Goal: Task Accomplishment & Management: Complete application form

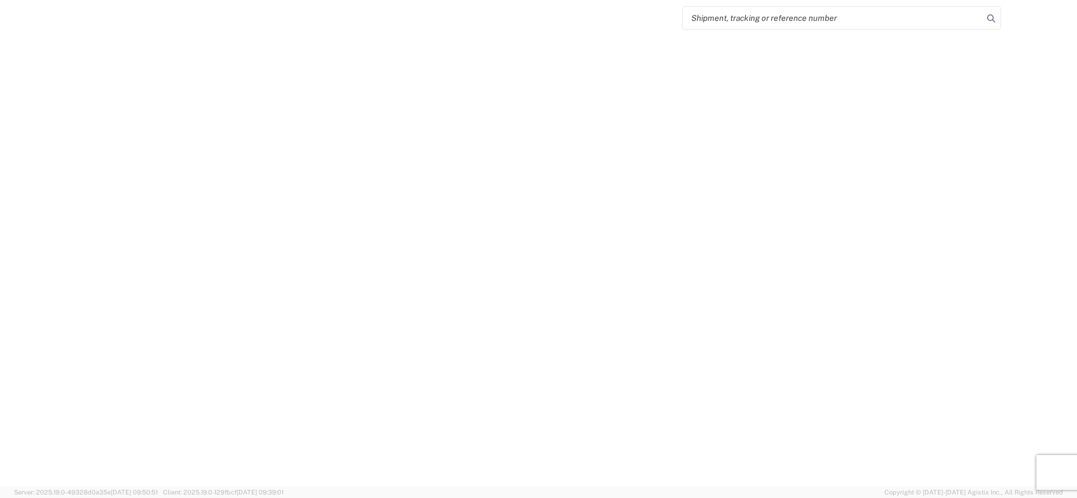
select select "FULL"
select select "LBS"
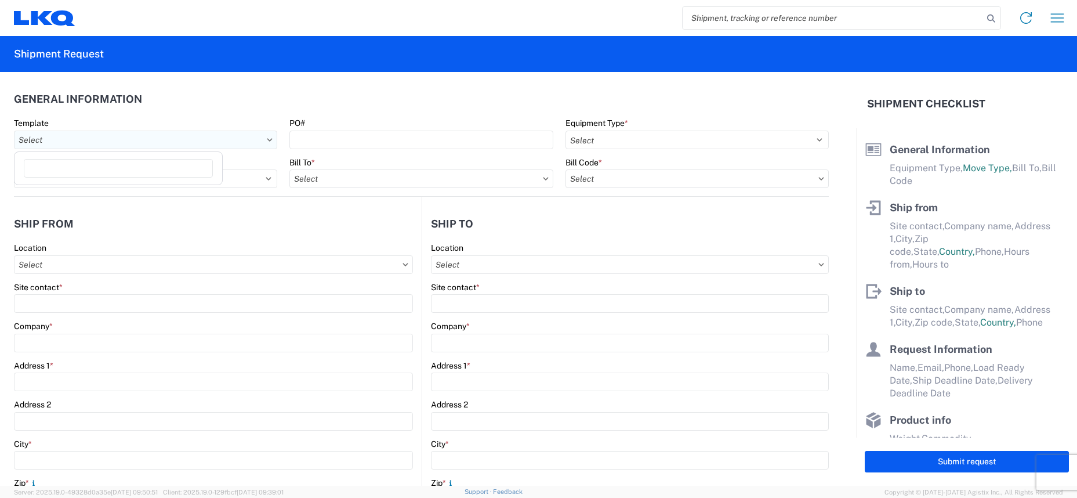
click at [174, 139] on input "text" at bounding box center [145, 140] width 263 height 19
type input "1236"
click at [118, 192] on div "1236_Houston_1760_Houston" at bounding box center [118, 191] width 203 height 19
type input "1236_Houston_1760_Houston"
select select
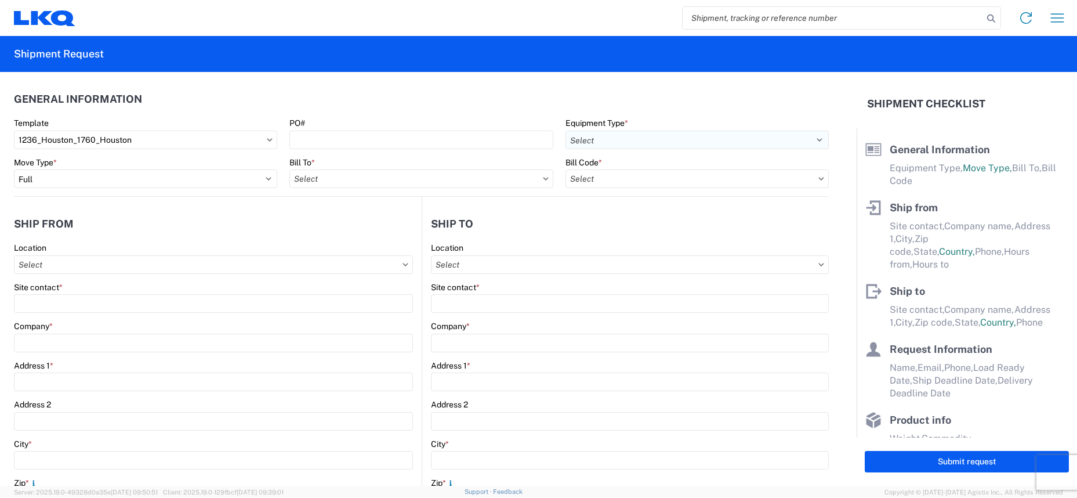
select select
type input "Shipping"
type input "LKQ Pick Your Part - [GEOGRAPHIC_DATA]"
type input "[STREET_ADDRESS]"
type input "[GEOGRAPHIC_DATA]"
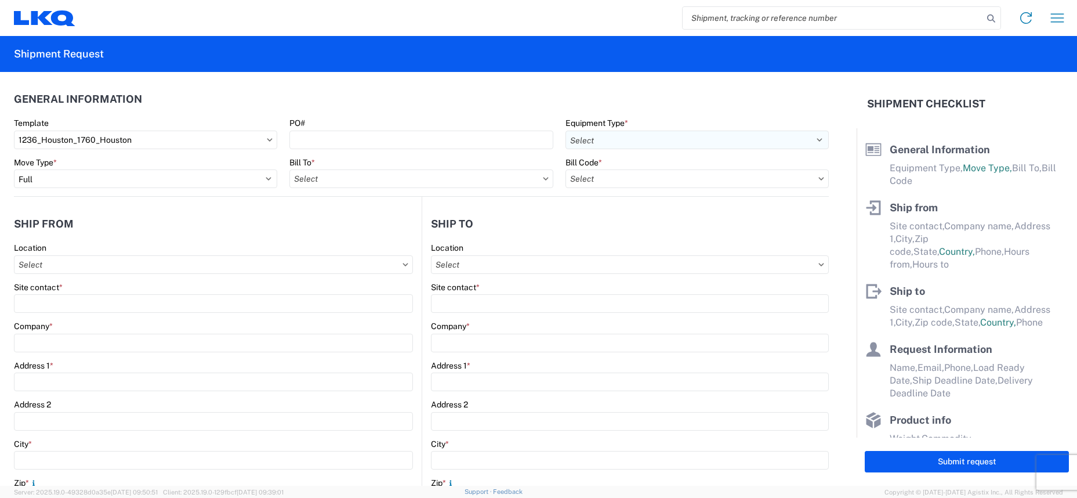
type input "77013"
type input "Receiving"
type input "LKQ Best Core"
type input "[STREET_ADDRESS]"
type input "[GEOGRAPHIC_DATA]"
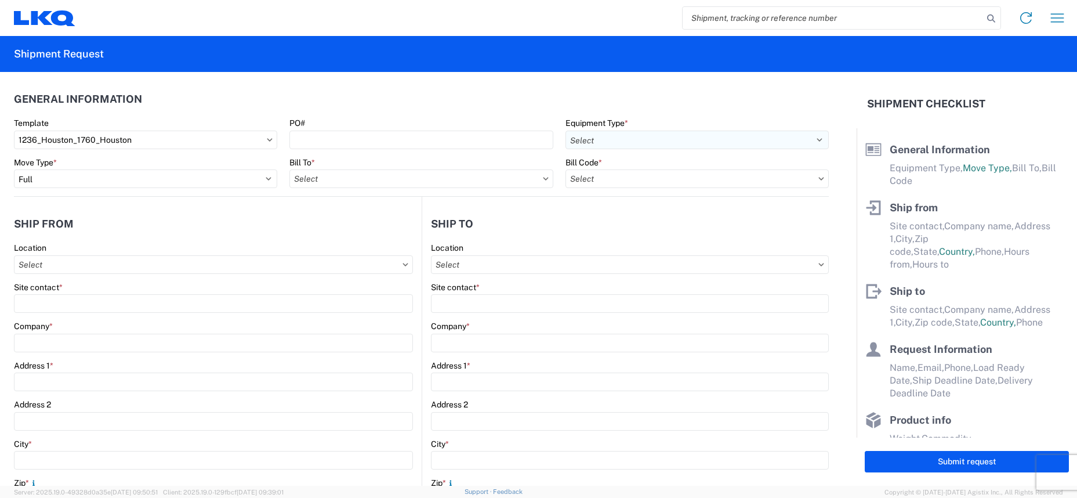
type input "77038"
type input "[DATE]"
type input "42000"
type input "Miscellaneous (alt, comp, conv, etc)"
type input "1"
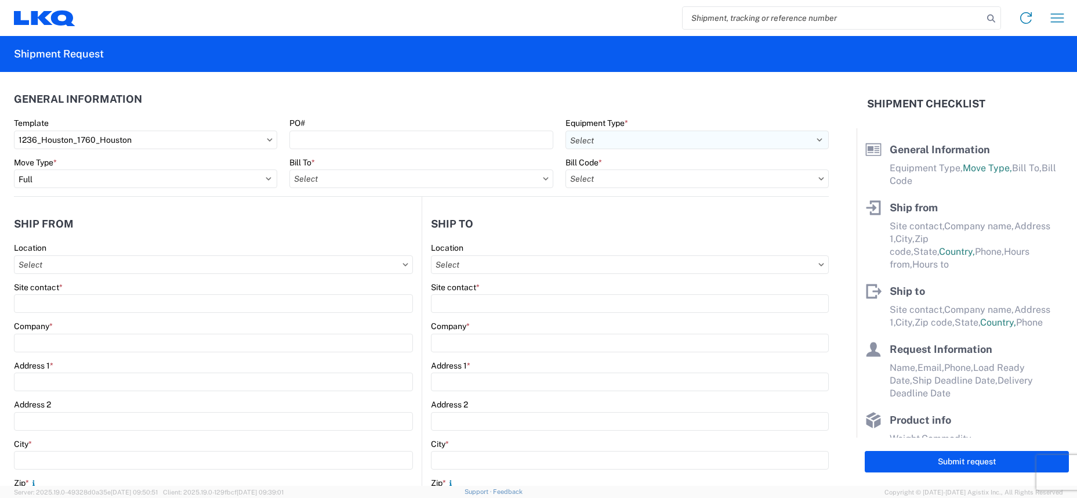
type input "12"
select select "IN"
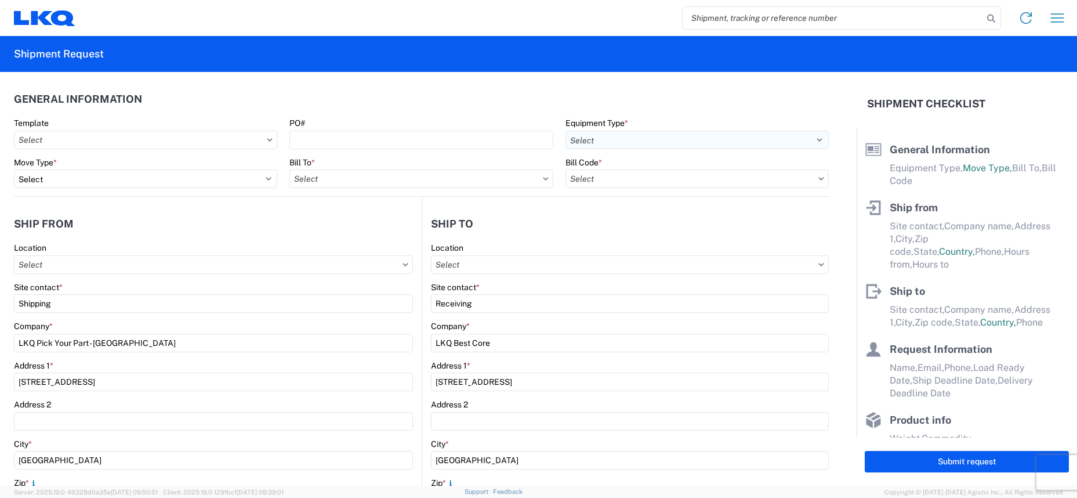
select select "US"
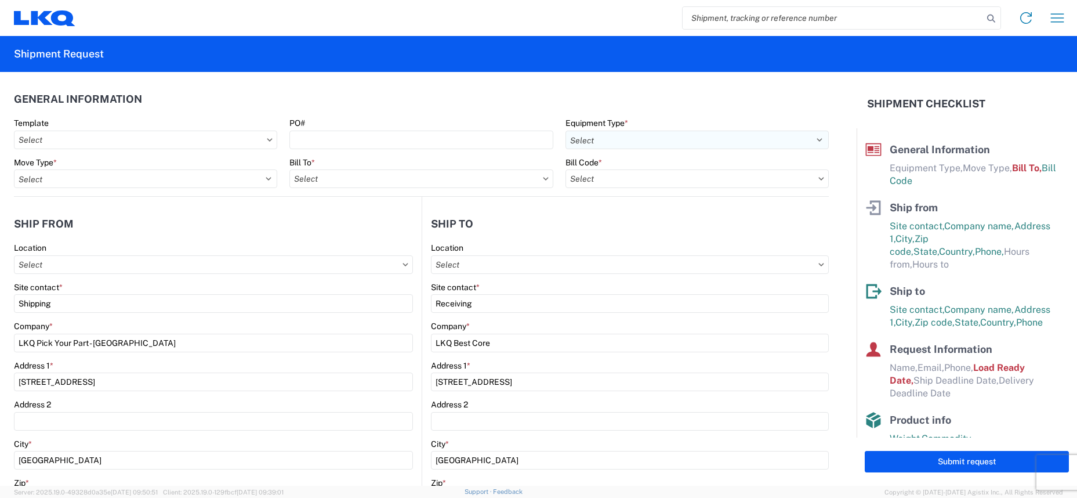
type input "1236 - LKQ Self Service - [GEOGRAPHIC_DATA]"
type input "1760 - LKQ Best Core"
type input "1760-1300-50180-0000 - 1760 Freight In - Cores"
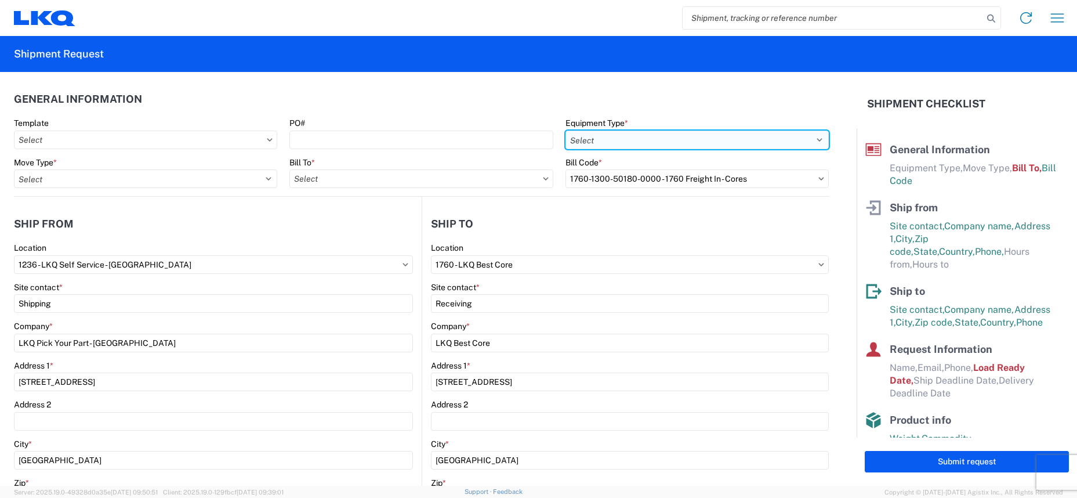
click at [642, 146] on select "Select 53’ Dry Van Flatbed Dropdeck (van) Lowboy (flatbed) Rail" at bounding box center [697, 140] width 263 height 19
select select "FLBD"
click at [566, 131] on select "Select 53’ Dry Van Flatbed Dropdeck (van) Lowboy (flatbed) Rail" at bounding box center [697, 140] width 263 height 19
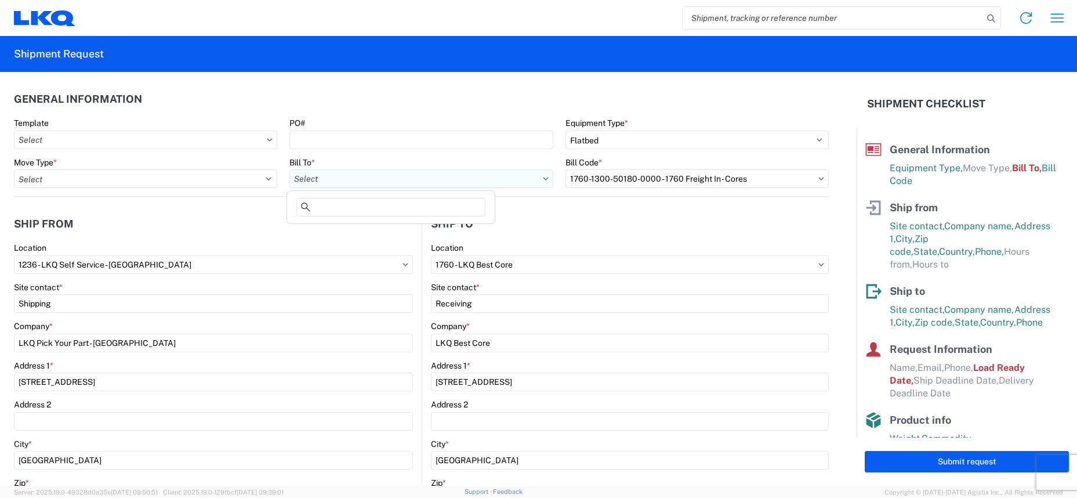
click at [417, 182] on input "text" at bounding box center [420, 178] width 263 height 19
type input "1760"
click at [361, 230] on div "1760 - LKQ Best Core" at bounding box center [390, 230] width 203 height 19
type input "1760 - LKQ Best Core"
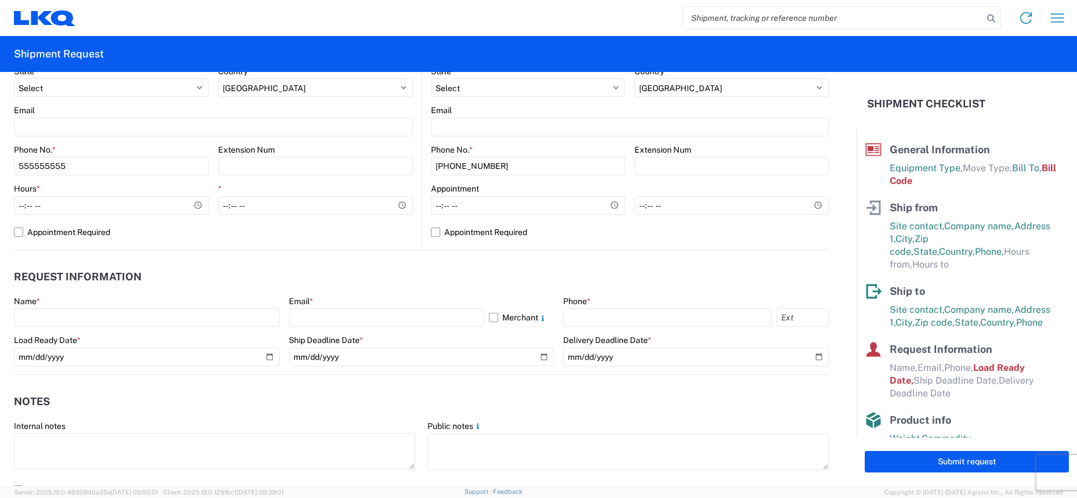
scroll to position [464, 0]
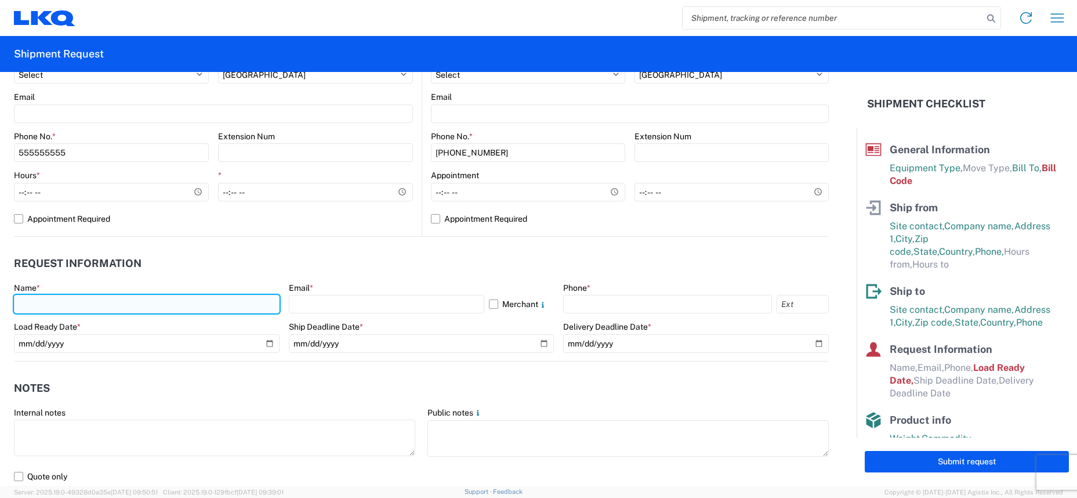
click at [68, 305] on input "text" at bounding box center [147, 304] width 266 height 19
type input "[PERSON_NAME]"
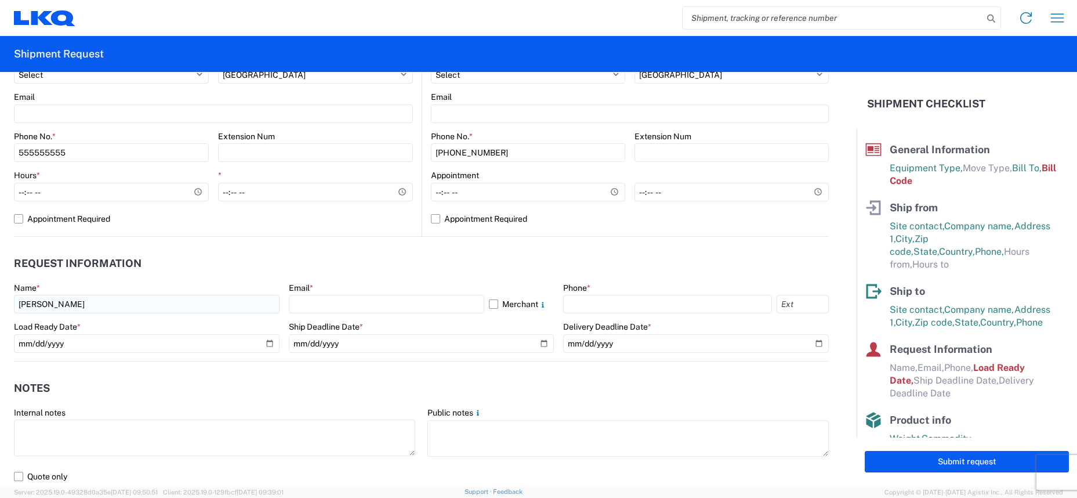
select select
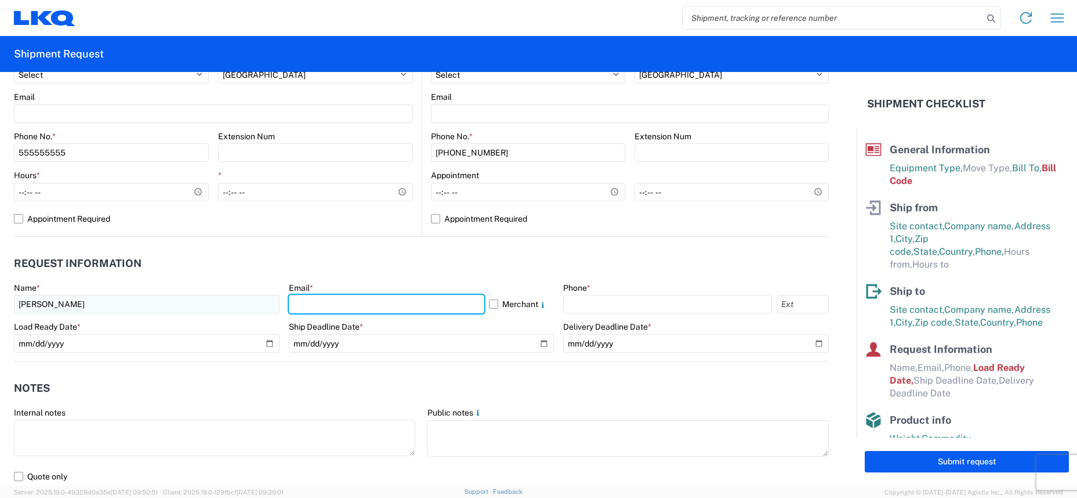
type input "[EMAIL_ADDRESS][DOMAIN_NAME]"
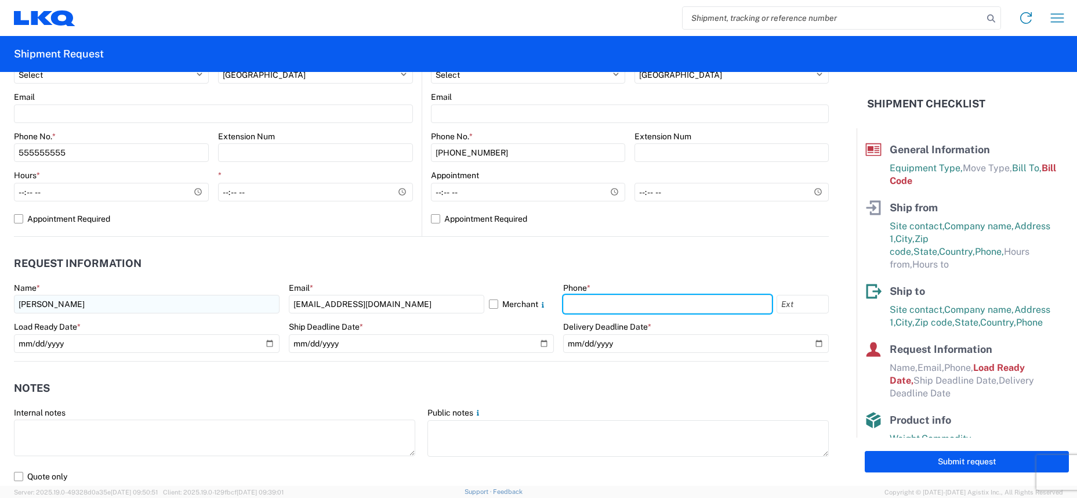
type input "8325038917"
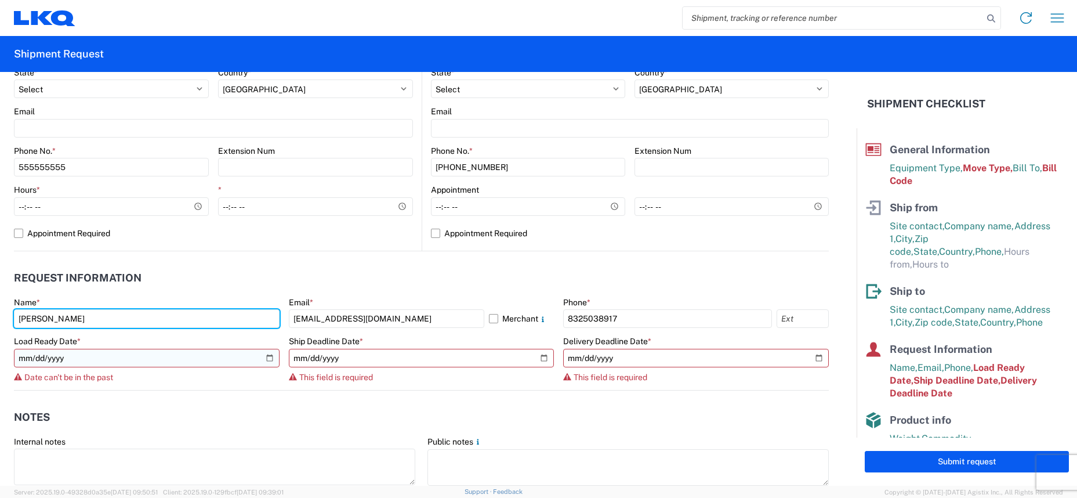
scroll to position [479, 0]
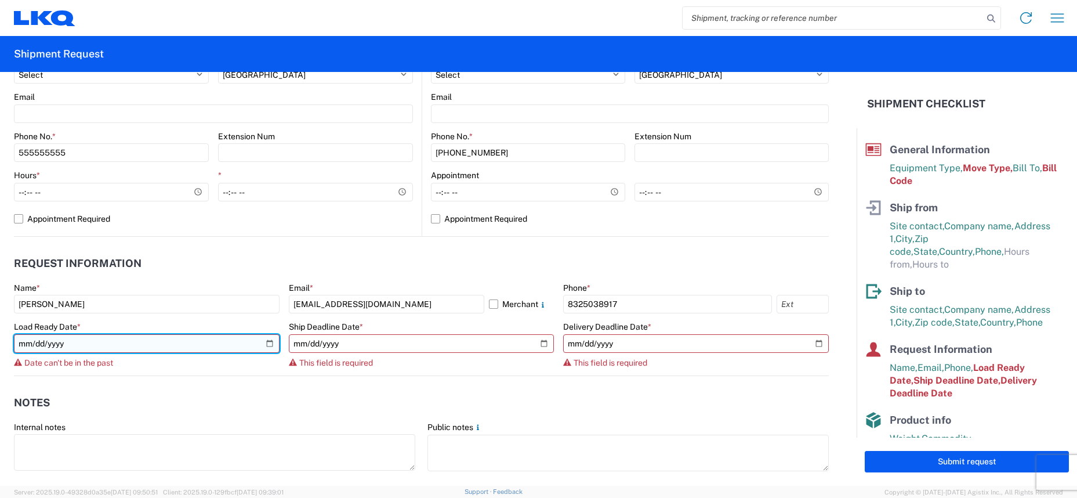
click at [73, 343] on input "[DATE]" at bounding box center [147, 343] width 266 height 19
click at [266, 342] on input "[DATE]" at bounding box center [147, 343] width 266 height 19
type input "[DATE]"
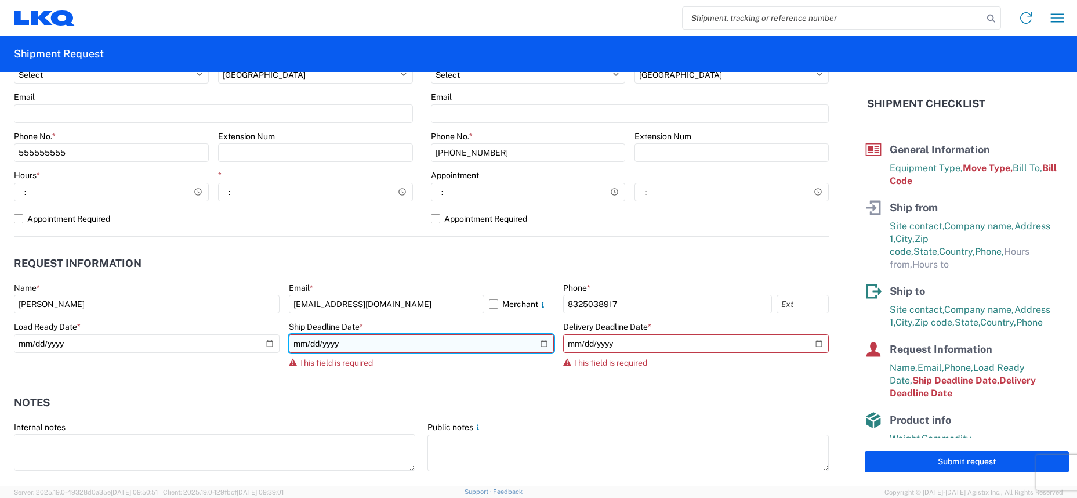
click at [536, 342] on input "date" at bounding box center [422, 343] width 266 height 19
type input "[DATE]"
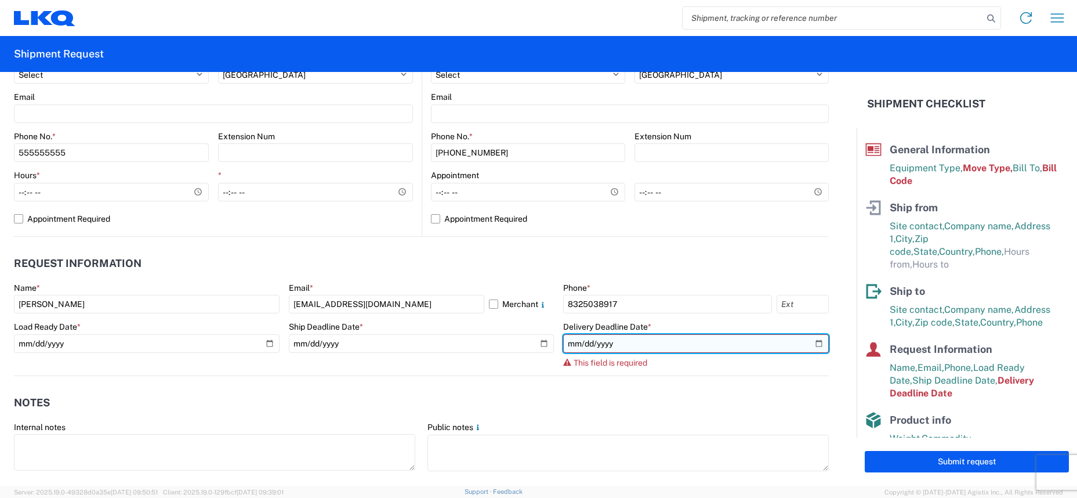
click at [810, 342] on input "date" at bounding box center [696, 343] width 266 height 19
type input "[DATE]"
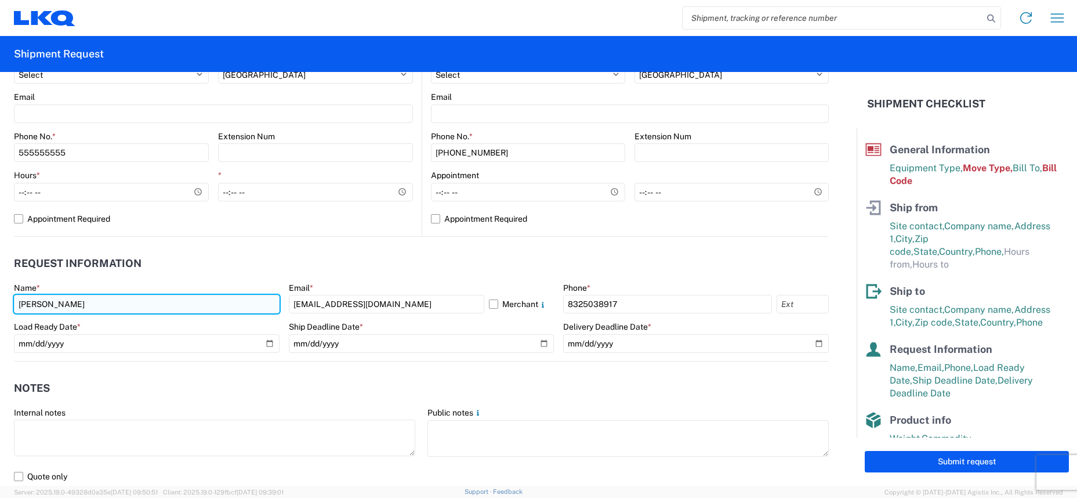
click at [118, 300] on input "[PERSON_NAME]" at bounding box center [147, 304] width 266 height 19
click at [129, 300] on input "a" at bounding box center [147, 304] width 266 height 19
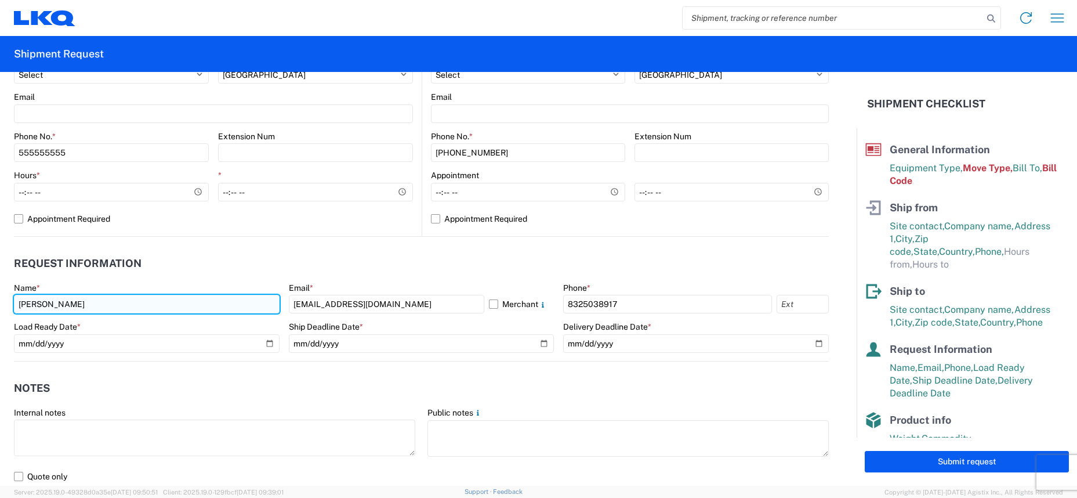
type input "[PERSON_NAME]"
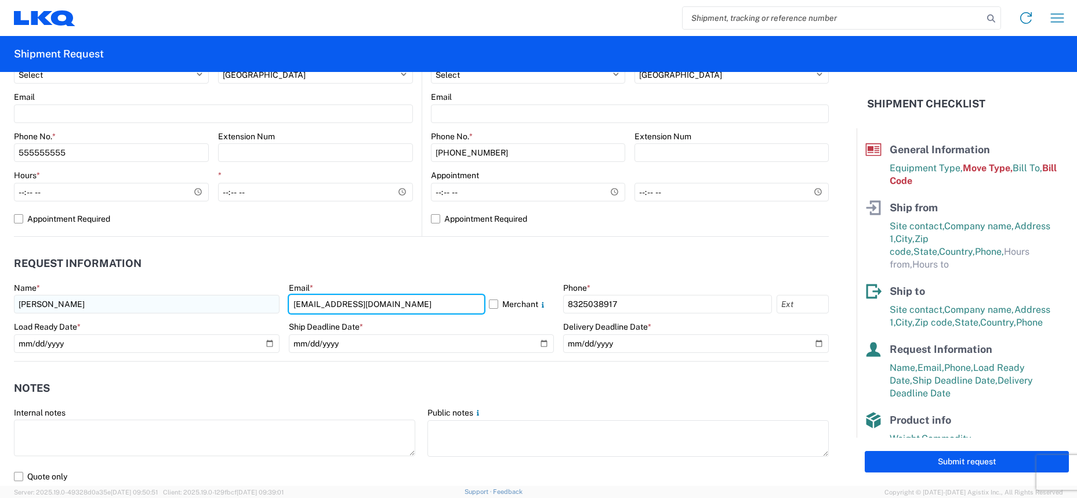
drag, startPoint x: 416, startPoint y: 308, endPoint x: 242, endPoint y: 303, distance: 174.1
click at [242, 303] on div "Name * [PERSON_NAME] Email * [EMAIL_ADDRESS][DOMAIN_NAME] Merchant Phone * [PHO…" at bounding box center [421, 321] width 815 height 78
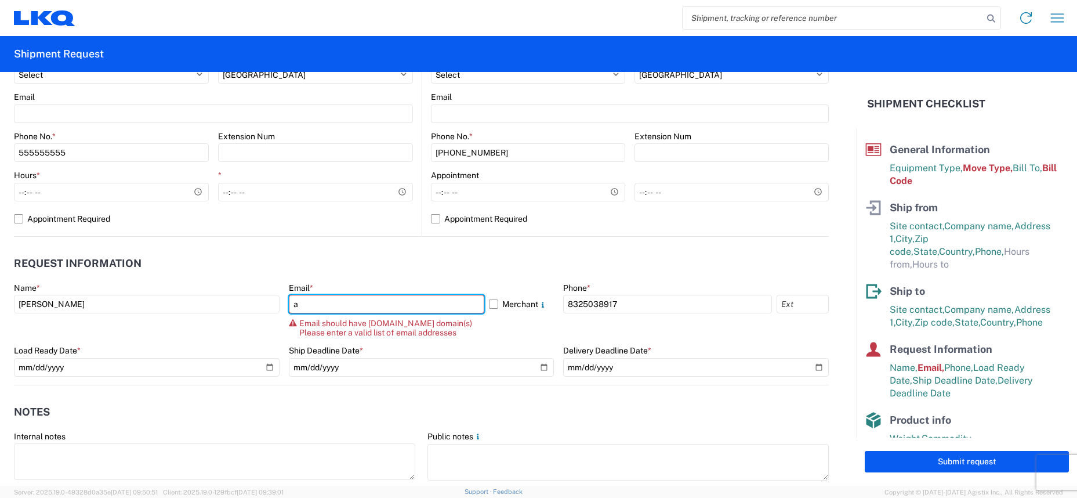
type input "[EMAIL_ADDRESS][DOMAIN_NAME]"
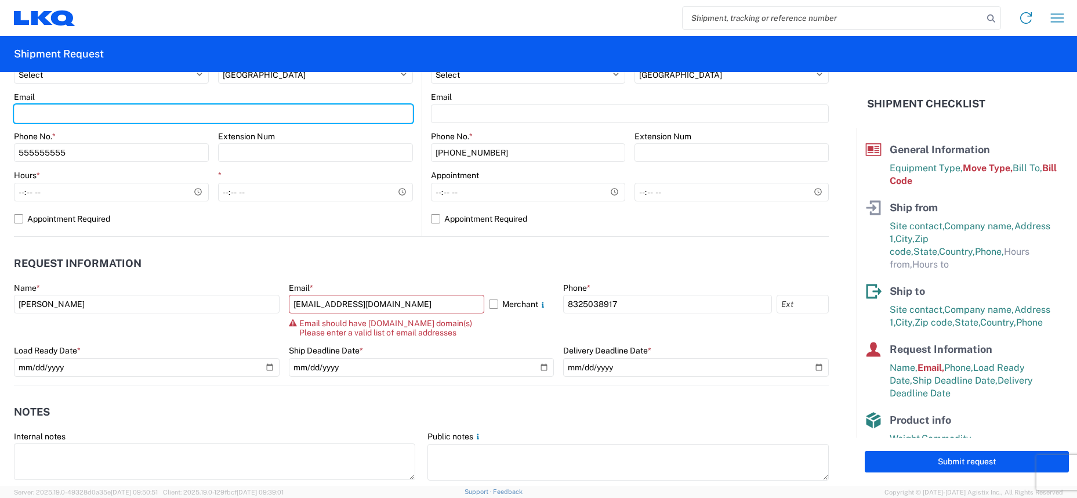
type input "[EMAIL_ADDRESS][DOMAIN_NAME]"
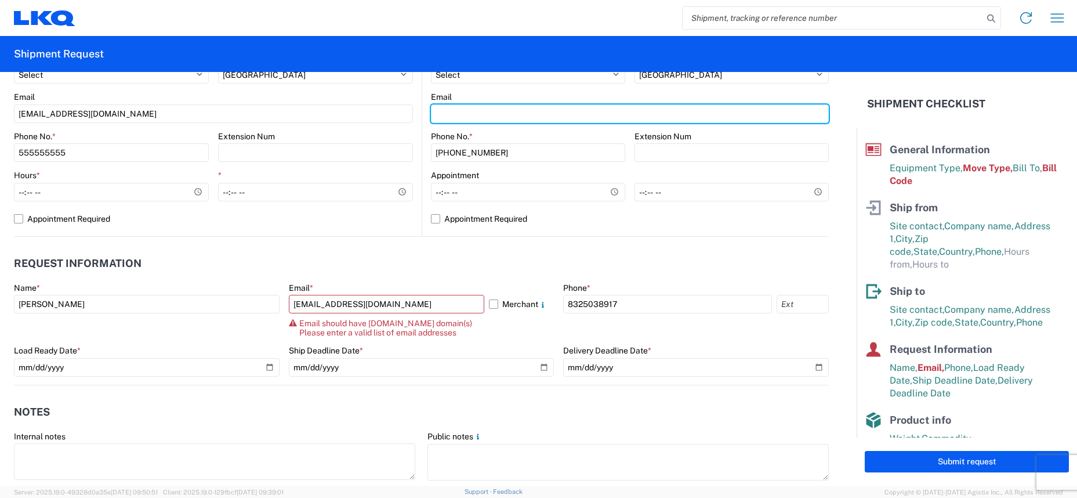
type input "[EMAIL_ADDRESS][DOMAIN_NAME]"
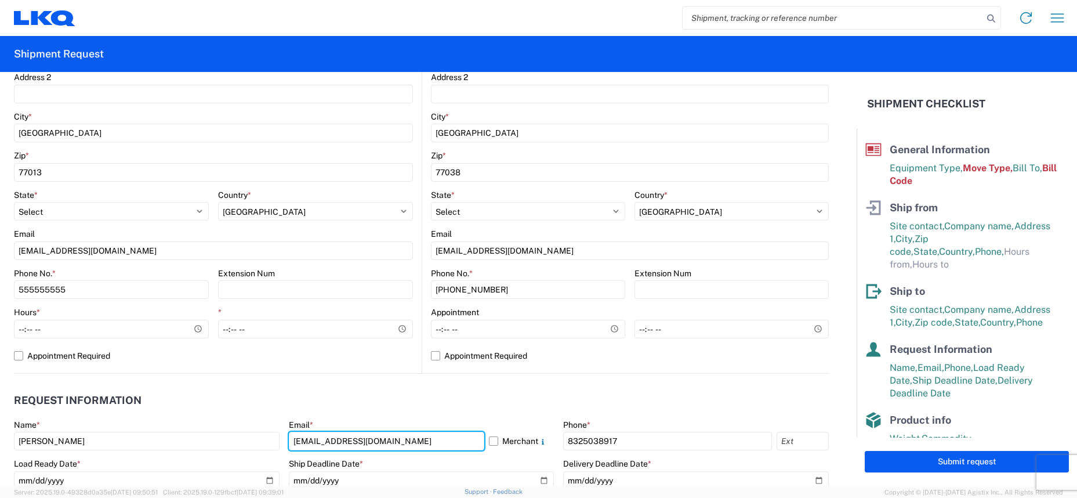
scroll to position [305, 0]
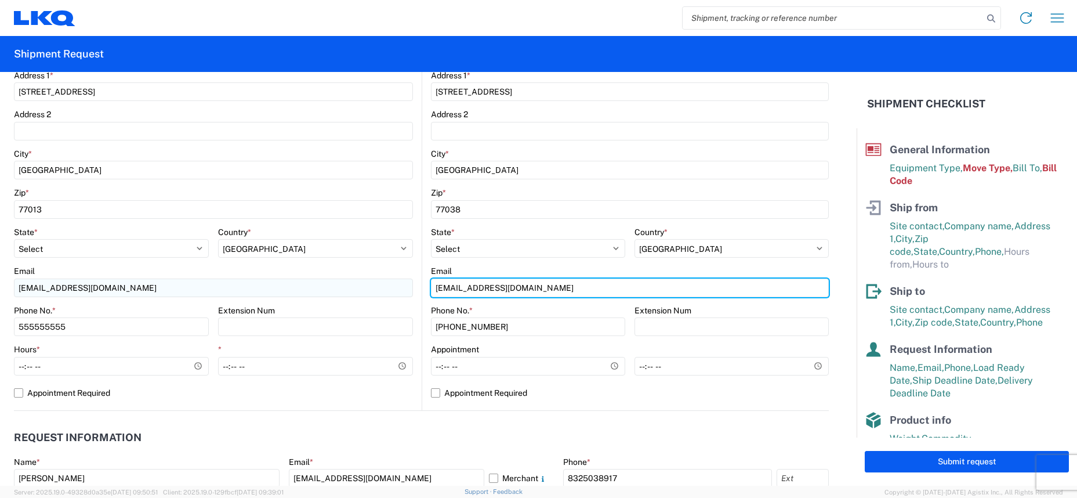
drag, startPoint x: 521, startPoint y: 288, endPoint x: 298, endPoint y: 285, distance: 223.9
click at [298, 285] on div "Ship from 1236 Location 1236 - LKQ Self Service - [GEOGRAPHIC_DATA] Site contac…" at bounding box center [421, 159] width 815 height 504
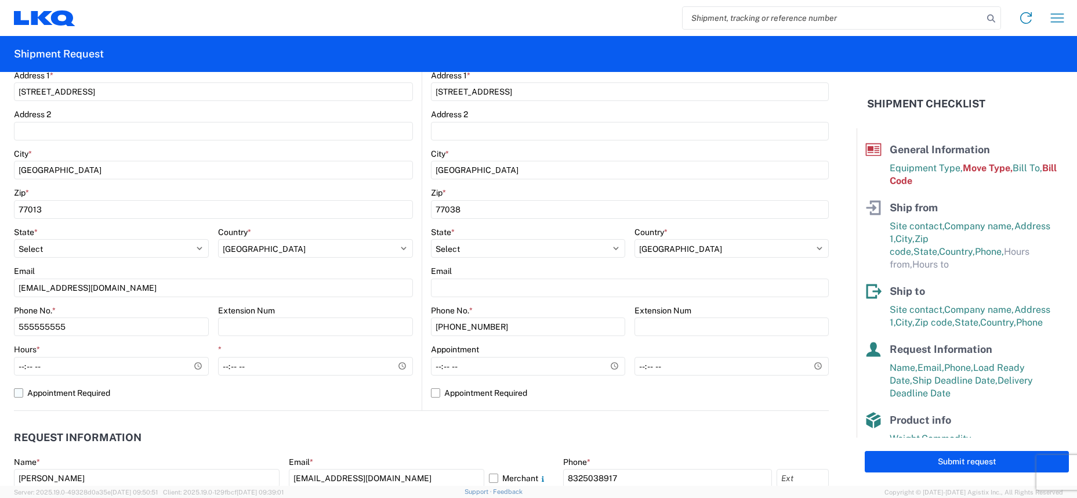
click at [396, 398] on label "Appointment Required" at bounding box center [213, 392] width 399 height 19
click at [0, 0] on input "Appointment Required" at bounding box center [0, 0] width 0 height 0
select select "US"
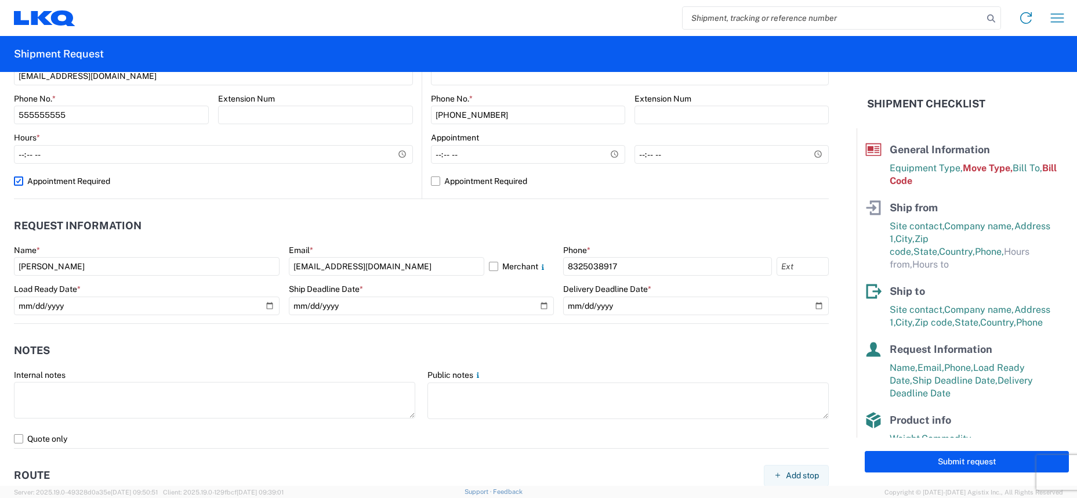
scroll to position [537, 0]
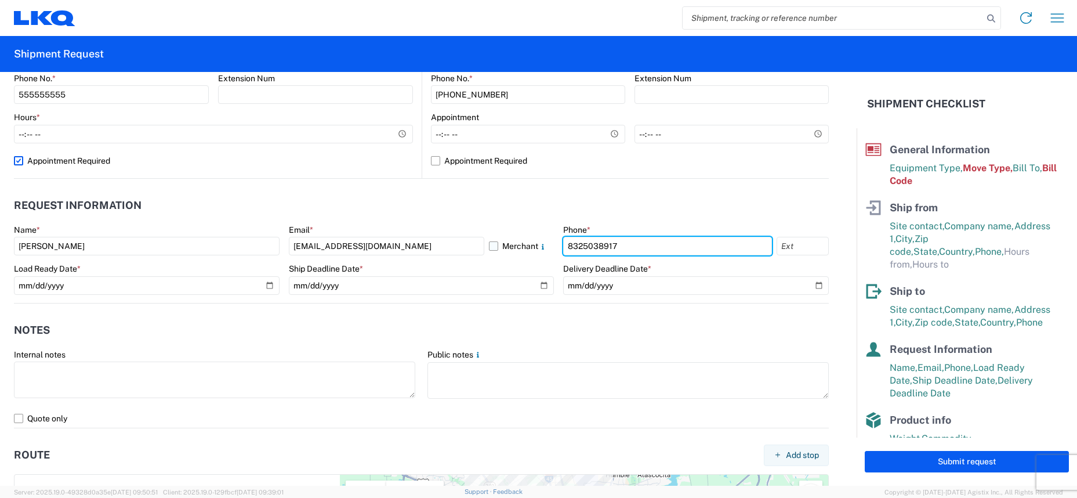
drag, startPoint x: 622, startPoint y: 247, endPoint x: 548, endPoint y: 247, distance: 74.8
click at [548, 247] on div "Name * [PERSON_NAME] Email * [EMAIL_ADDRESS][DOMAIN_NAME] Merchant Phone * [PHO…" at bounding box center [421, 263] width 815 height 78
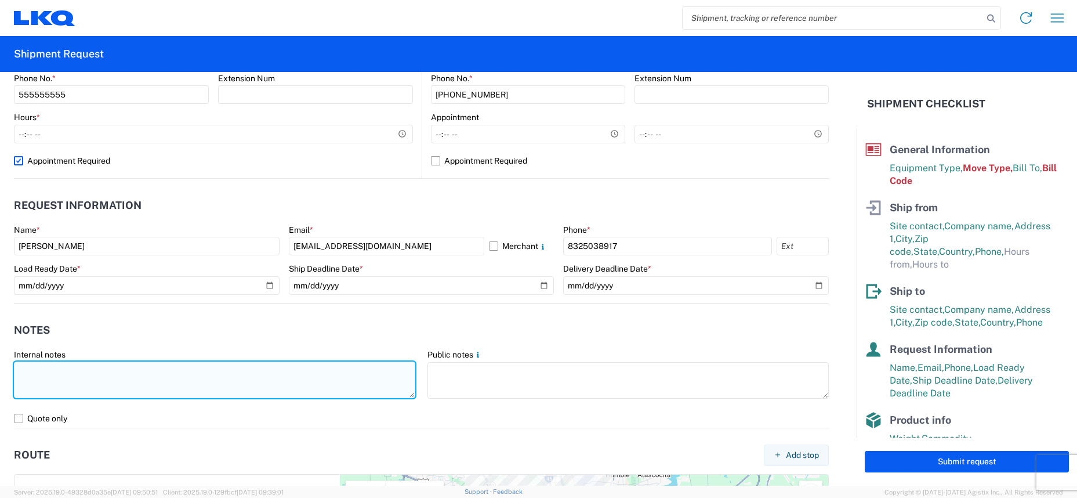
click at [115, 383] on textarea at bounding box center [214, 379] width 401 height 37
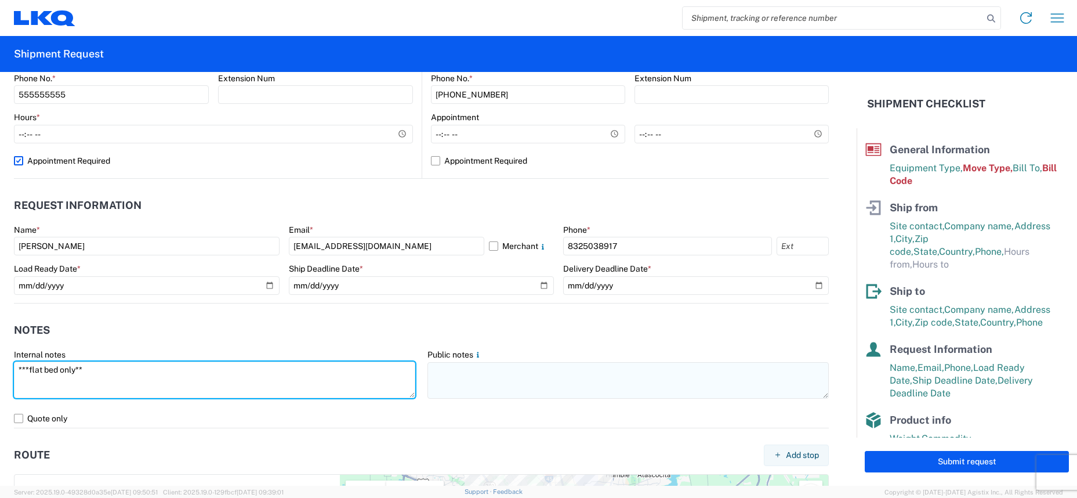
type textarea "***flat bed only**"
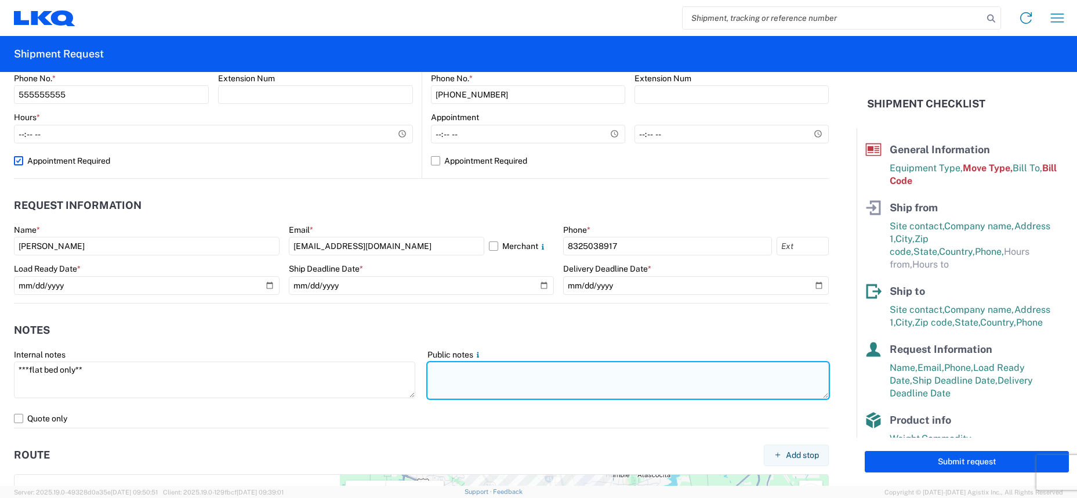
click at [445, 380] on textarea at bounding box center [627, 380] width 401 height 37
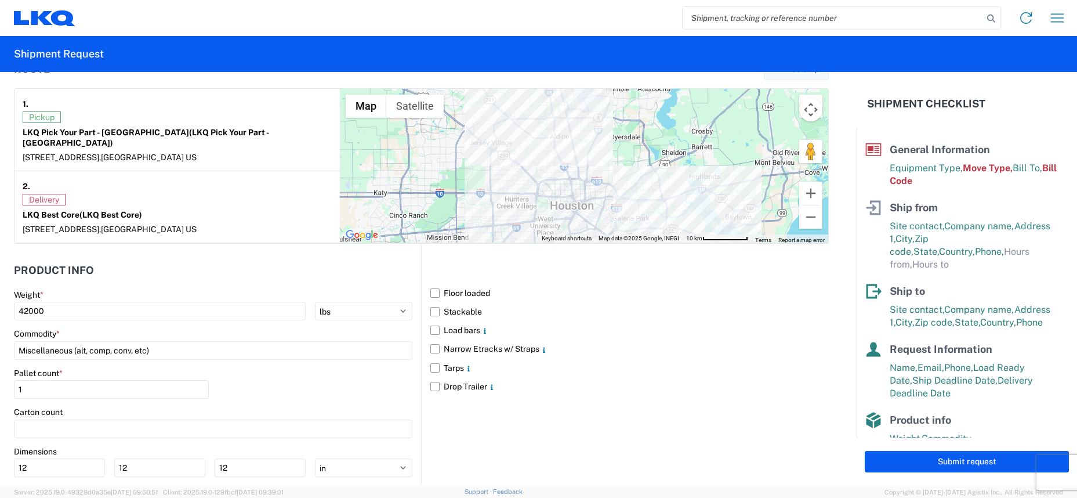
scroll to position [943, 0]
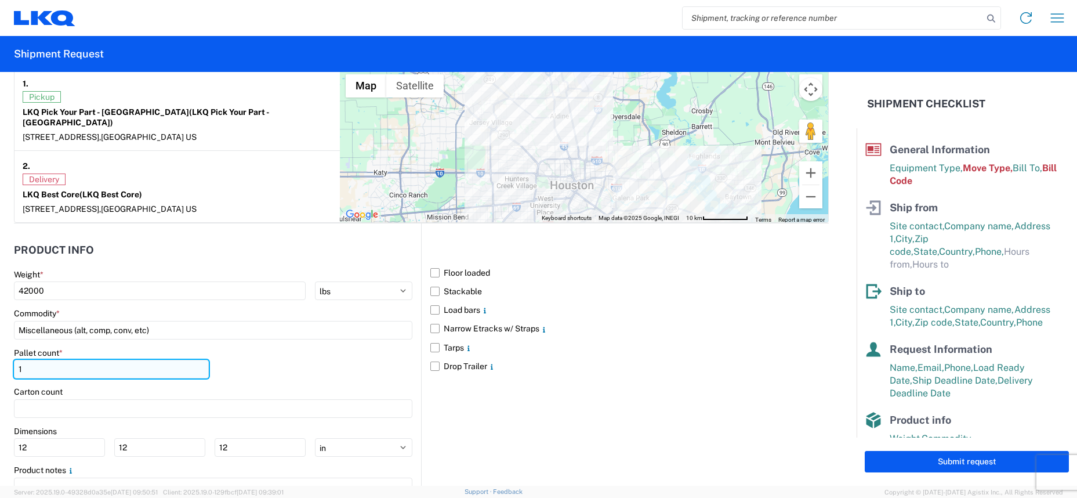
click at [39, 360] on input "1" at bounding box center [111, 369] width 195 height 19
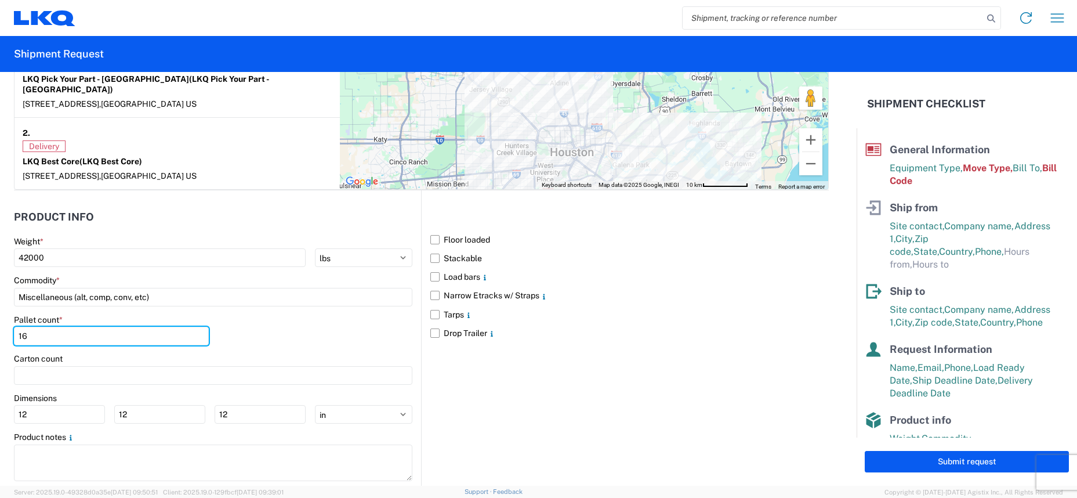
scroll to position [992, 0]
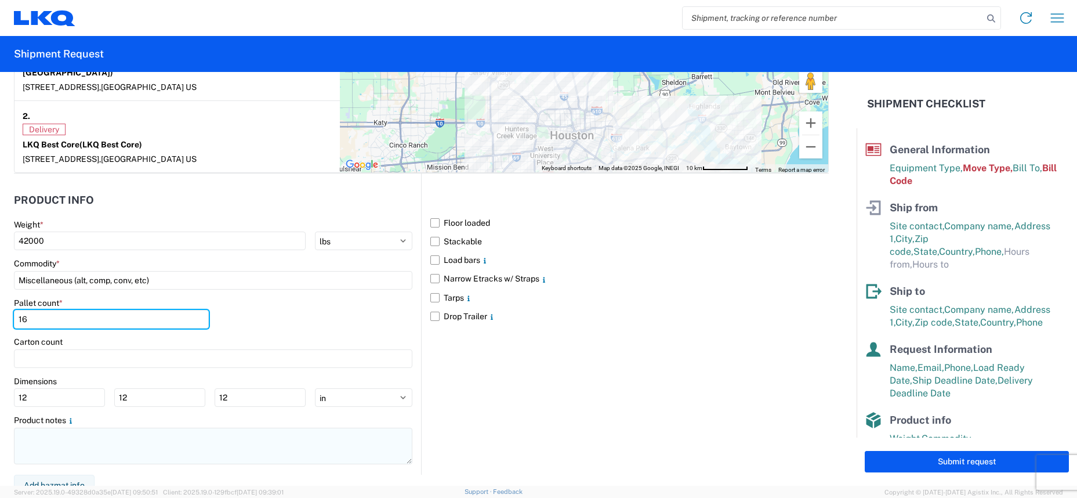
type input "16"
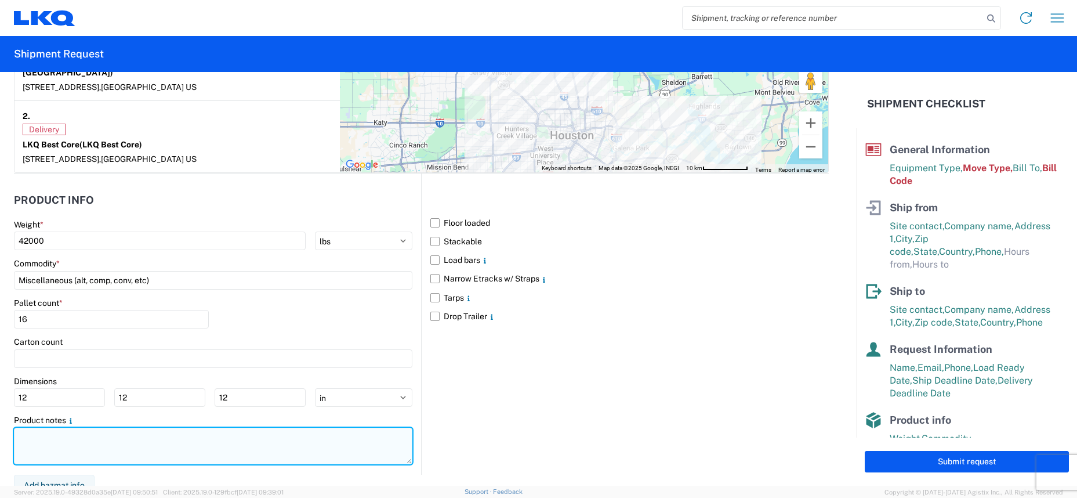
click at [50, 427] on textarea at bounding box center [213, 445] width 398 height 37
type textarea "***flat bed only***"
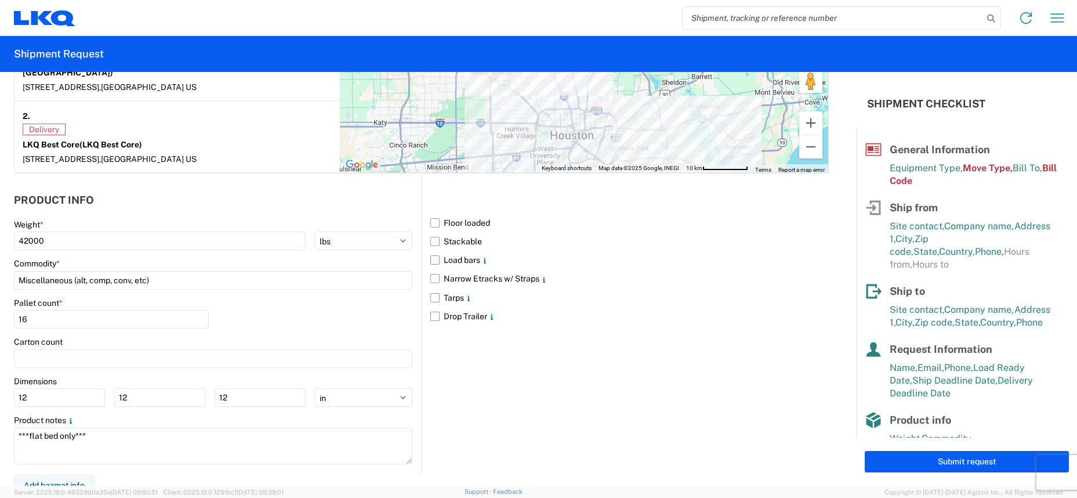
click at [430, 251] on label "Load bars" at bounding box center [629, 260] width 398 height 19
click at [0, 0] on input "Load bars" at bounding box center [0, 0] width 0 height 0
click at [432, 213] on label "Floor loaded" at bounding box center [629, 222] width 398 height 19
click at [0, 0] on input "Floor loaded" at bounding box center [0, 0] width 0 height 0
click at [433, 251] on label "Load bars" at bounding box center [629, 260] width 398 height 19
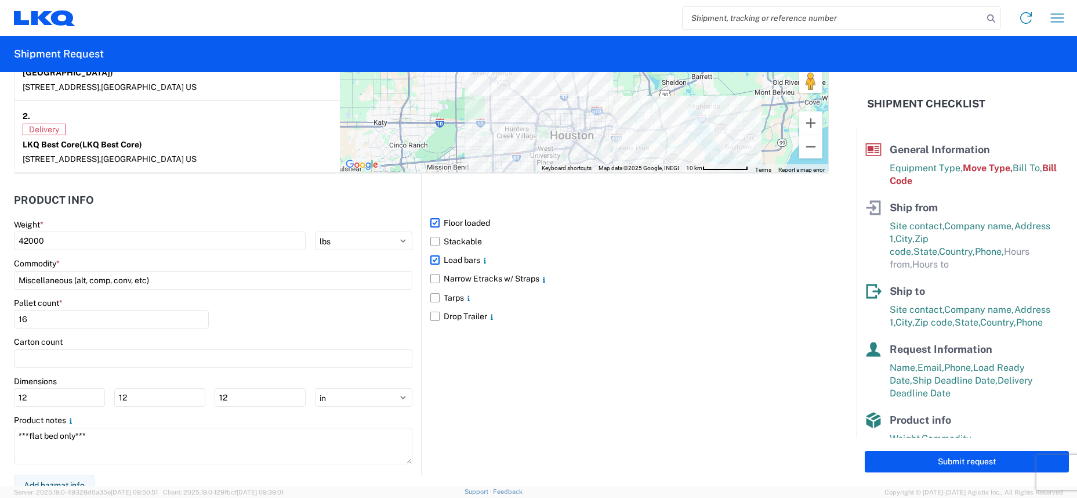
click at [0, 0] on input "Load bars" at bounding box center [0, 0] width 0 height 0
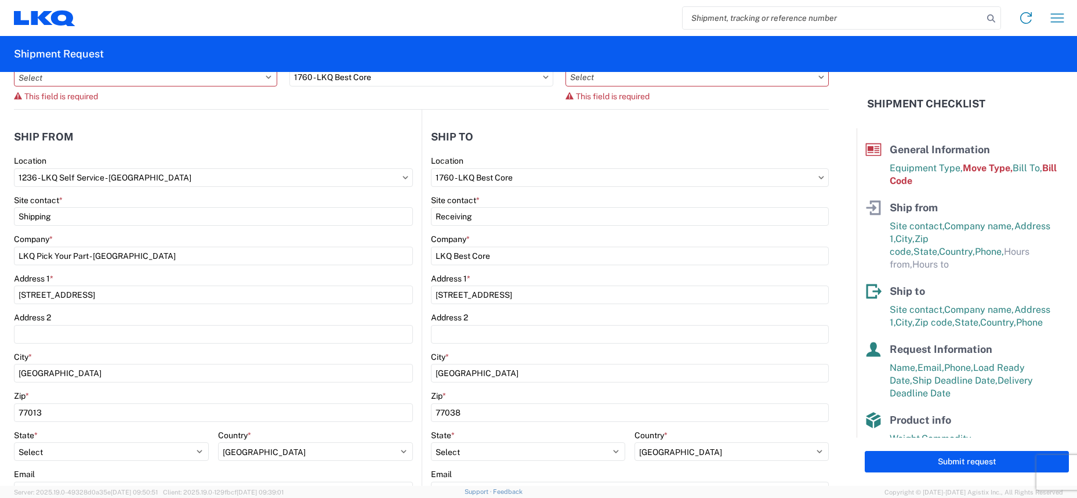
scroll to position [0, 0]
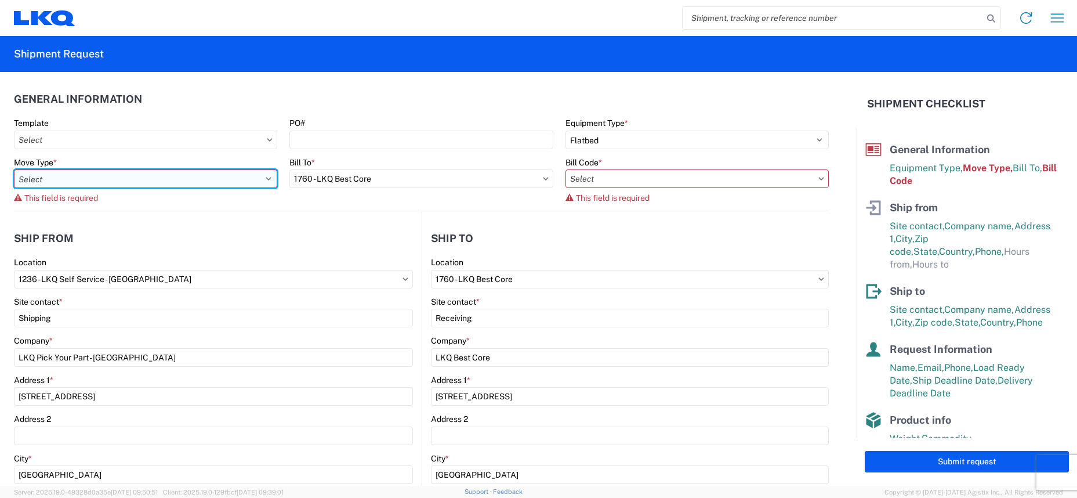
click at [121, 180] on select "Select Full Partial TL" at bounding box center [145, 178] width 263 height 19
select select "PARTIAL_TL"
click at [14, 169] on select "Select Full Partial TL" at bounding box center [145, 178] width 263 height 19
type input "48"
click at [64, 179] on select "Select Full Partial TL" at bounding box center [145, 178] width 263 height 19
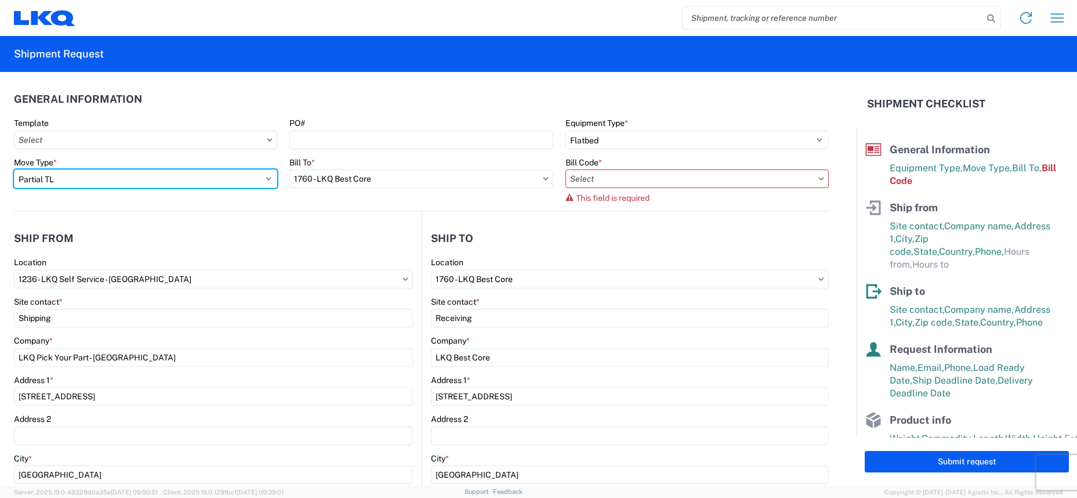
select select "FULL"
click at [14, 169] on select "Select Full Partial TL" at bounding box center [145, 178] width 263 height 19
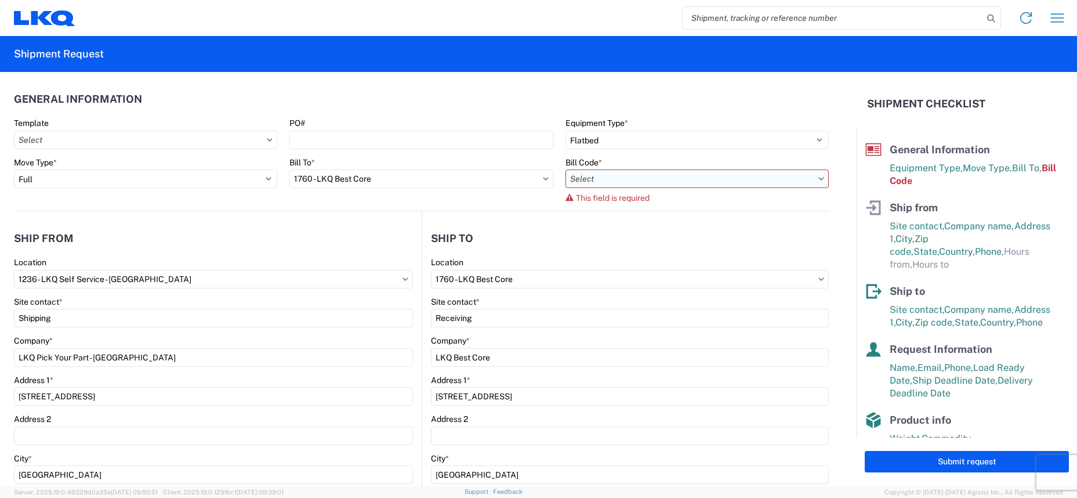
click at [679, 180] on input "text" at bounding box center [697, 178] width 263 height 19
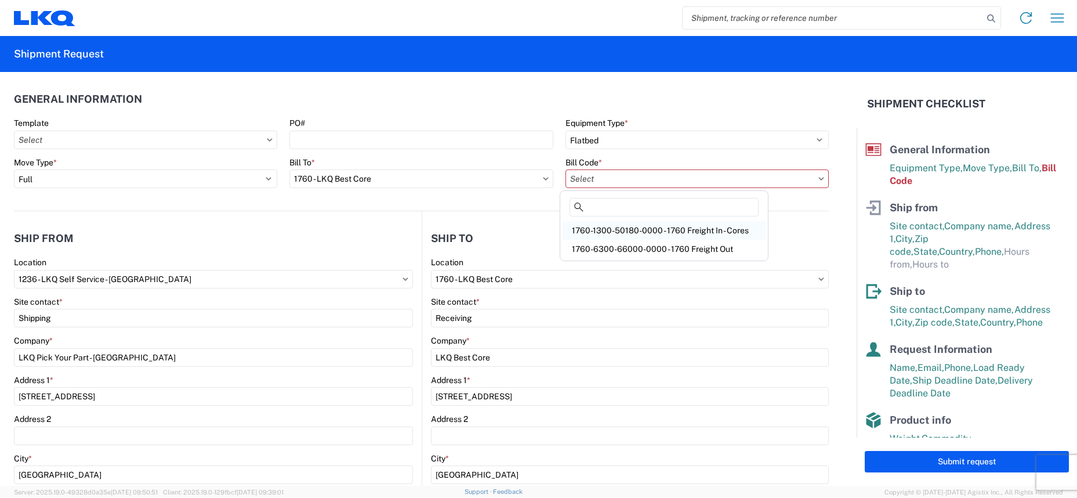
click at [682, 233] on div "1760-1300-50180-0000 - 1760 Freight In - Cores" at bounding box center [664, 230] width 203 height 19
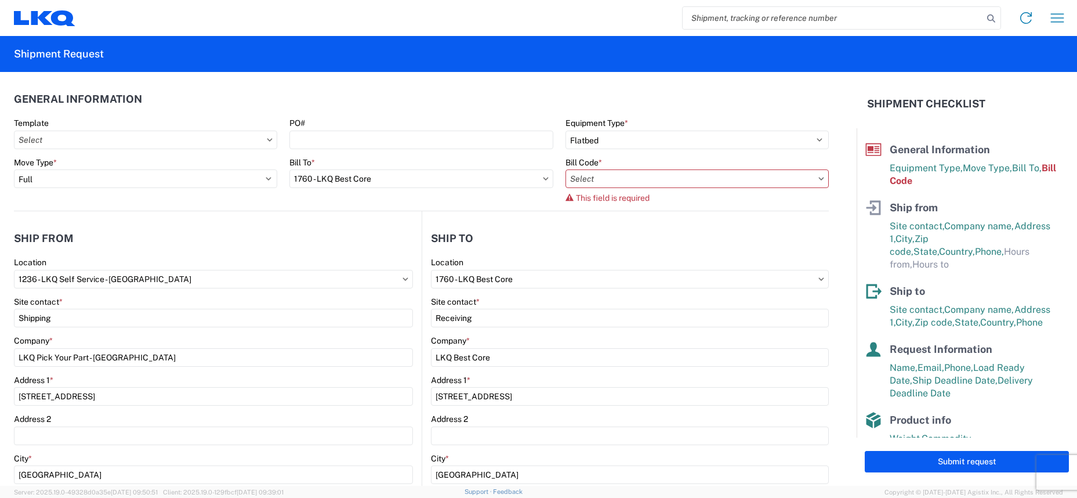
type input "1760-1300-50180-0000 - 1760 Freight In - Cores"
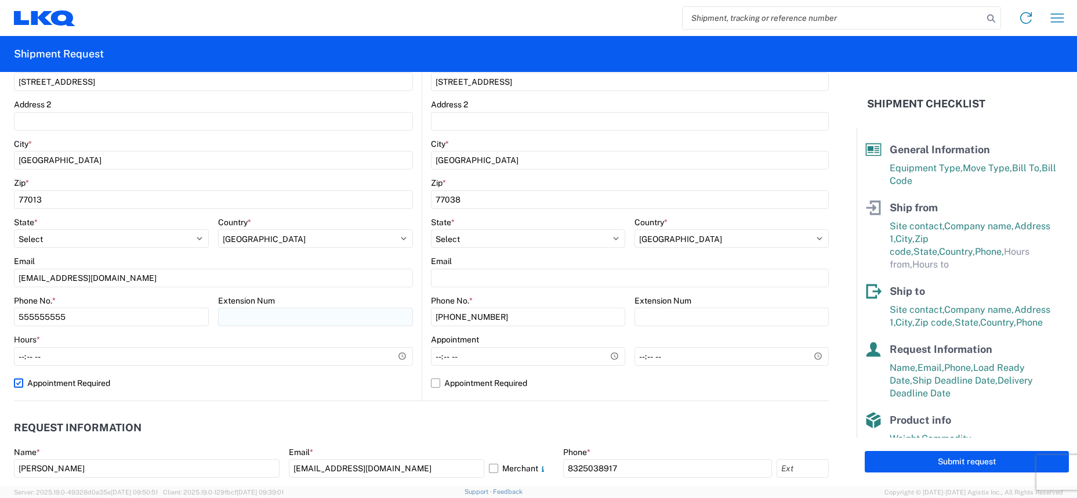
scroll to position [290, 0]
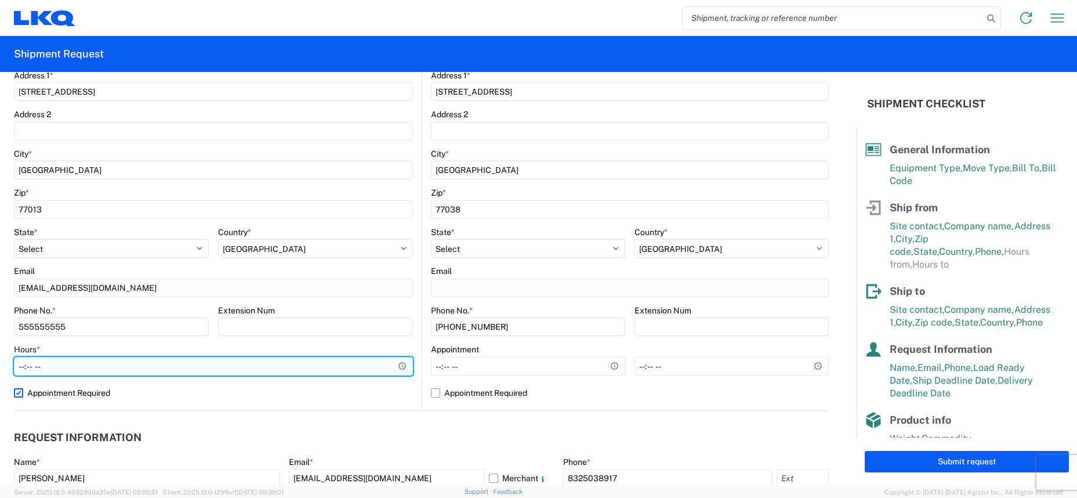
click at [106, 366] on input "Hours *" at bounding box center [213, 366] width 399 height 19
click at [394, 368] on input "Hours *" at bounding box center [213, 366] width 399 height 19
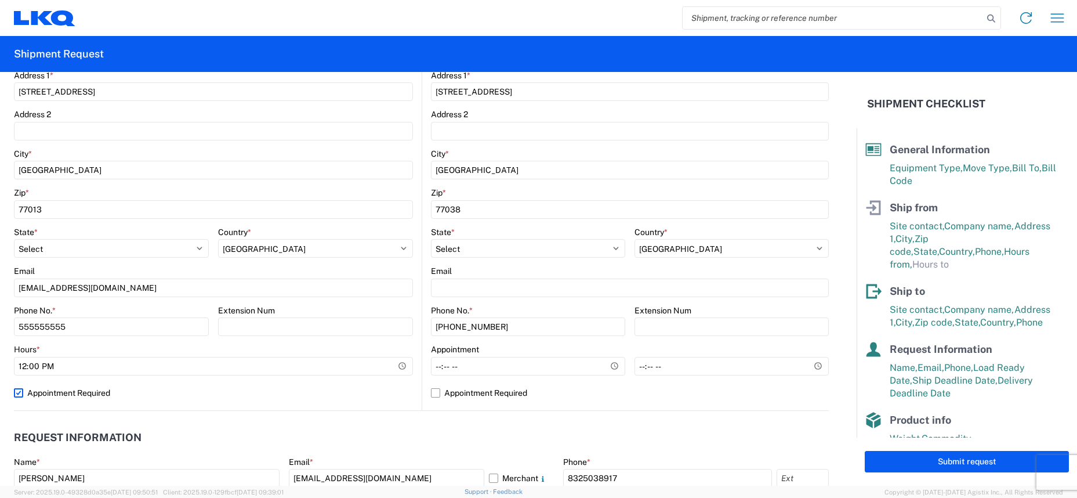
type input "12:00"
click at [454, 433] on header "Request Information" at bounding box center [421, 438] width 815 height 26
click at [9, 394] on form "General Information Template PO# Equipment Type * Select 53’ Dry Van Flatbed Dr…" at bounding box center [428, 279] width 857 height 414
click at [16, 394] on label "Appointment Required" at bounding box center [213, 392] width 399 height 19
click at [19, 392] on label "Appointment Required" at bounding box center [213, 392] width 399 height 19
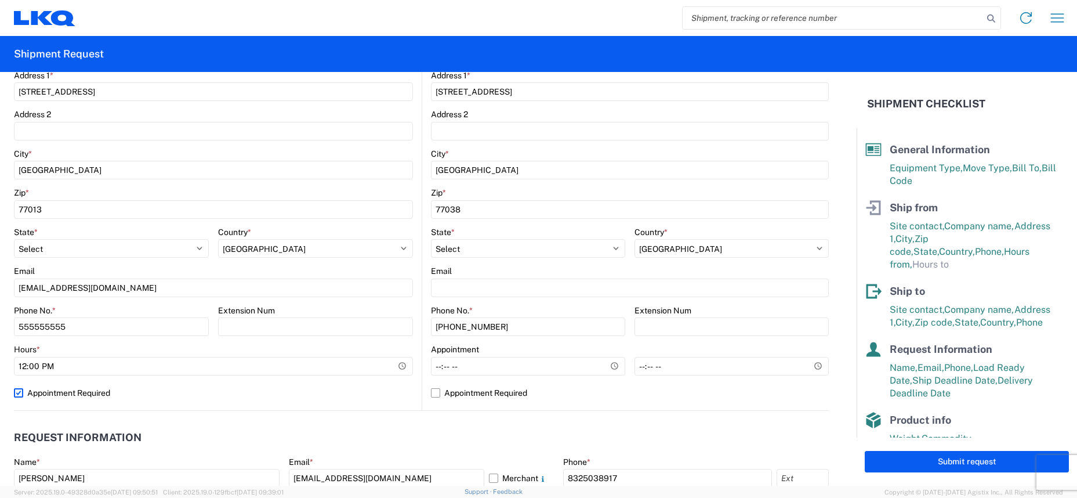
click at [0, 0] on input "Appointment Required" at bounding box center [0, 0] width 0 height 0
select select "US"
click at [194, 368] on input "12:00" at bounding box center [111, 366] width 195 height 19
type input "09:00"
click at [212, 396] on label "Appointment Required" at bounding box center [213, 392] width 399 height 19
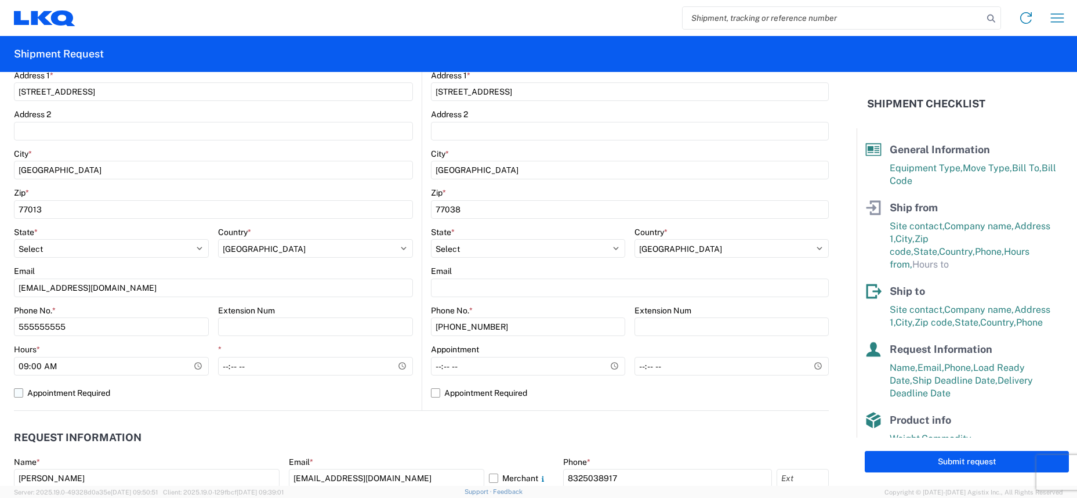
click at [0, 0] on input "Appointment Required" at bounding box center [0, 0] width 0 height 0
select select "US"
click at [104, 397] on label "Appointment Required" at bounding box center [213, 392] width 399 height 19
click at [0, 0] on input "Appointment Required" at bounding box center [0, 0] width 0 height 0
select select "US"
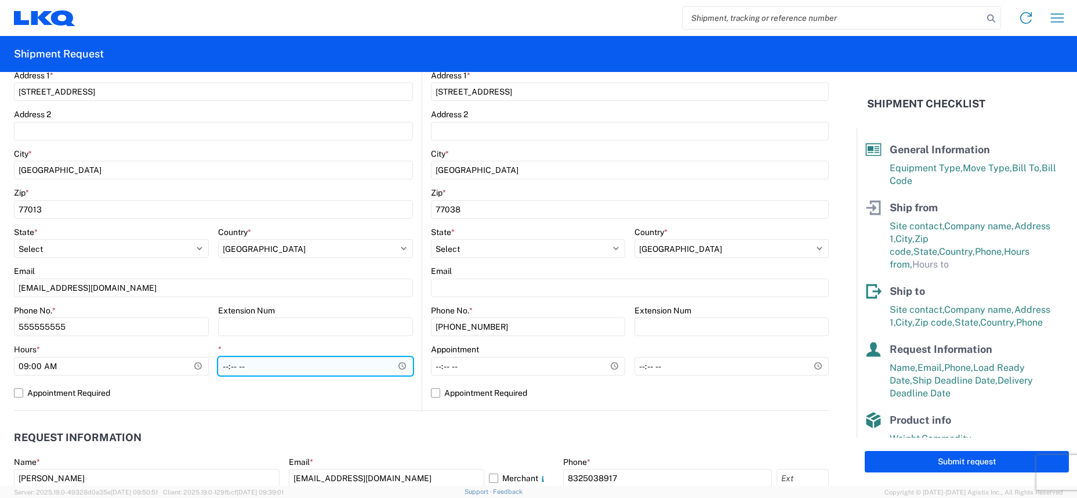
click at [401, 367] on input "*" at bounding box center [315, 366] width 195 height 19
type input "12:00"
click at [444, 437] on header "Request Information" at bounding box center [421, 438] width 815 height 26
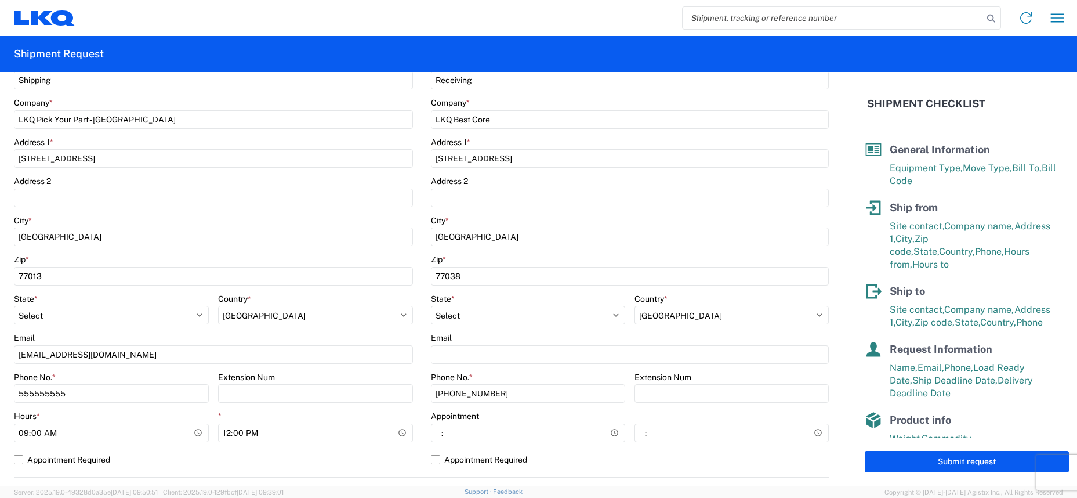
scroll to position [0, 0]
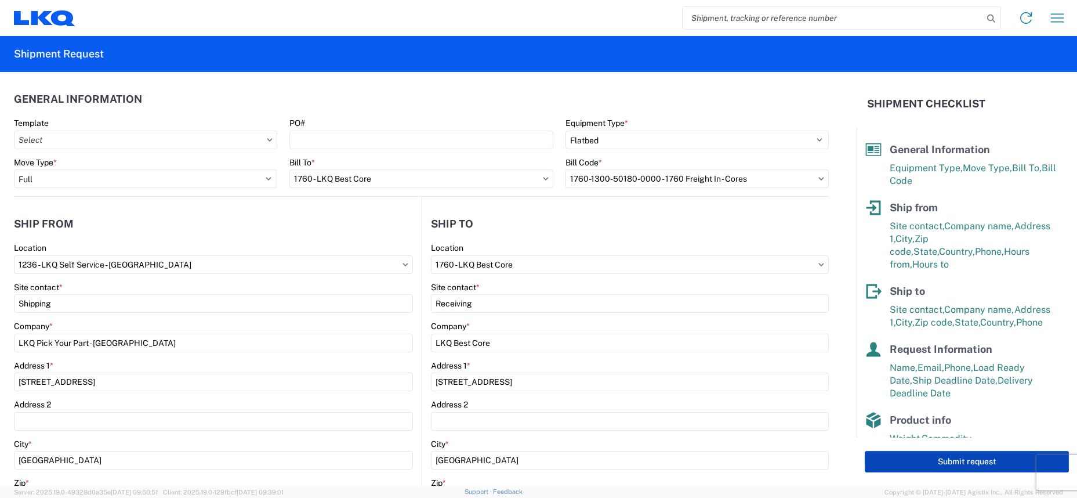
click at [930, 456] on button "Submit request" at bounding box center [967, 461] width 204 height 21
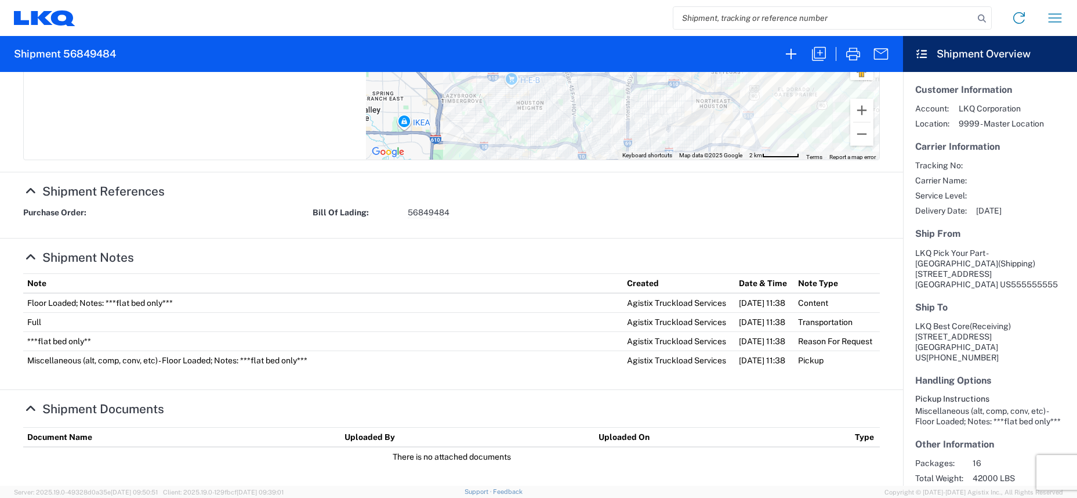
scroll to position [390, 0]
